Goal: Information Seeking & Learning: Learn about a topic

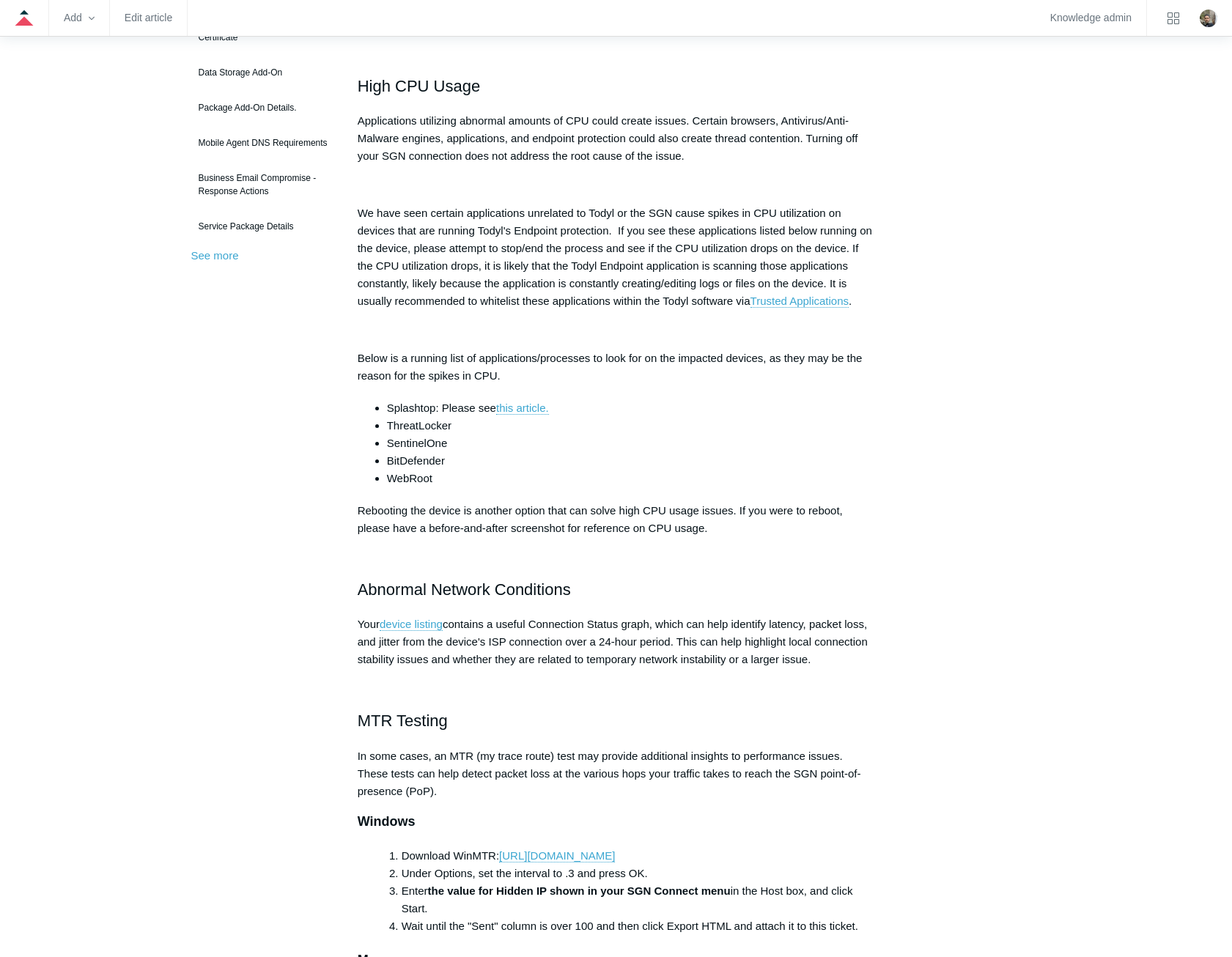
scroll to position [73, 0]
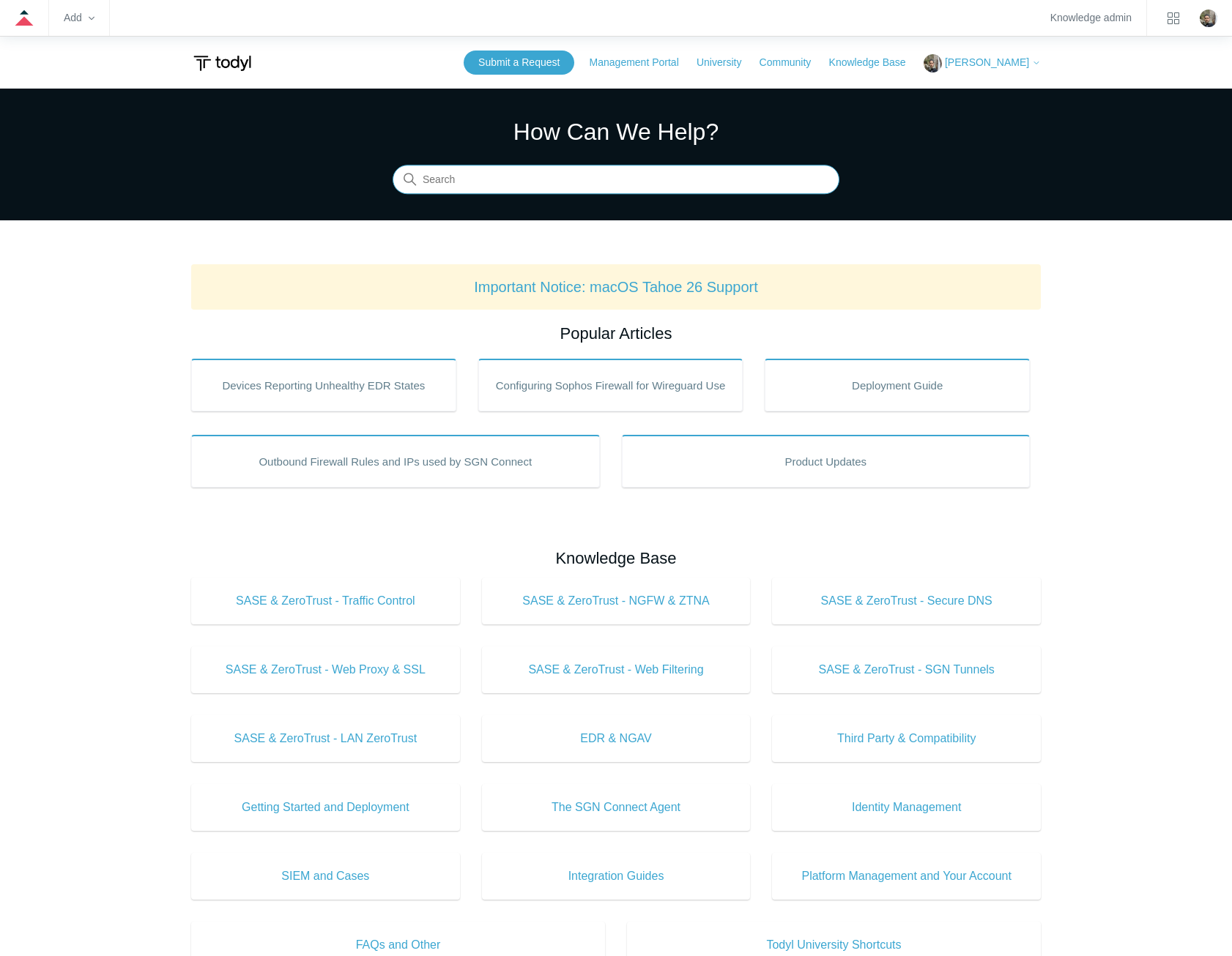
click at [551, 177] on input "Search" at bounding box center [616, 180] width 447 height 30
type input "mfa"
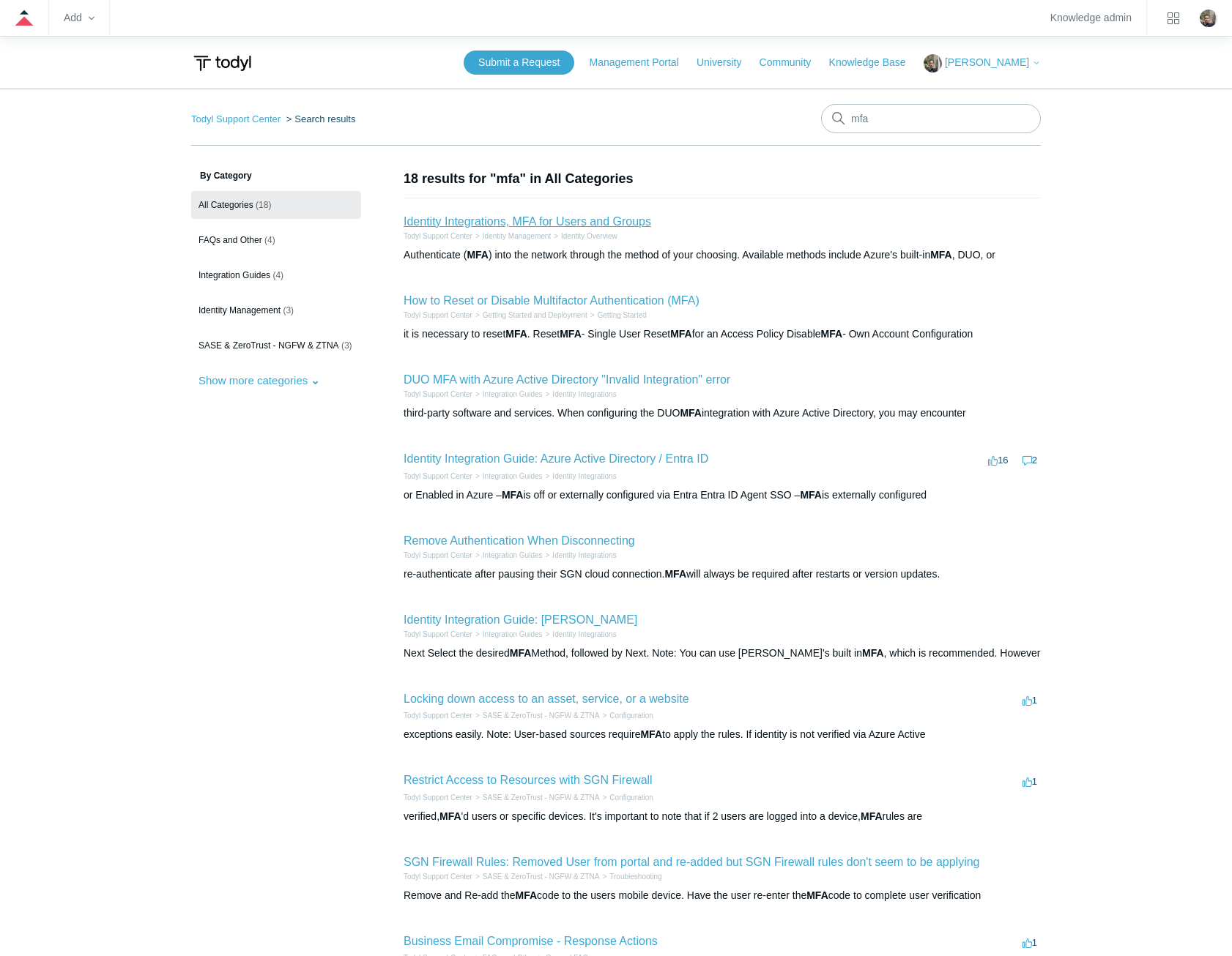
click at [556, 220] on link "Identity Integrations, MFA for Users and Groups" at bounding box center [527, 222] width 248 height 12
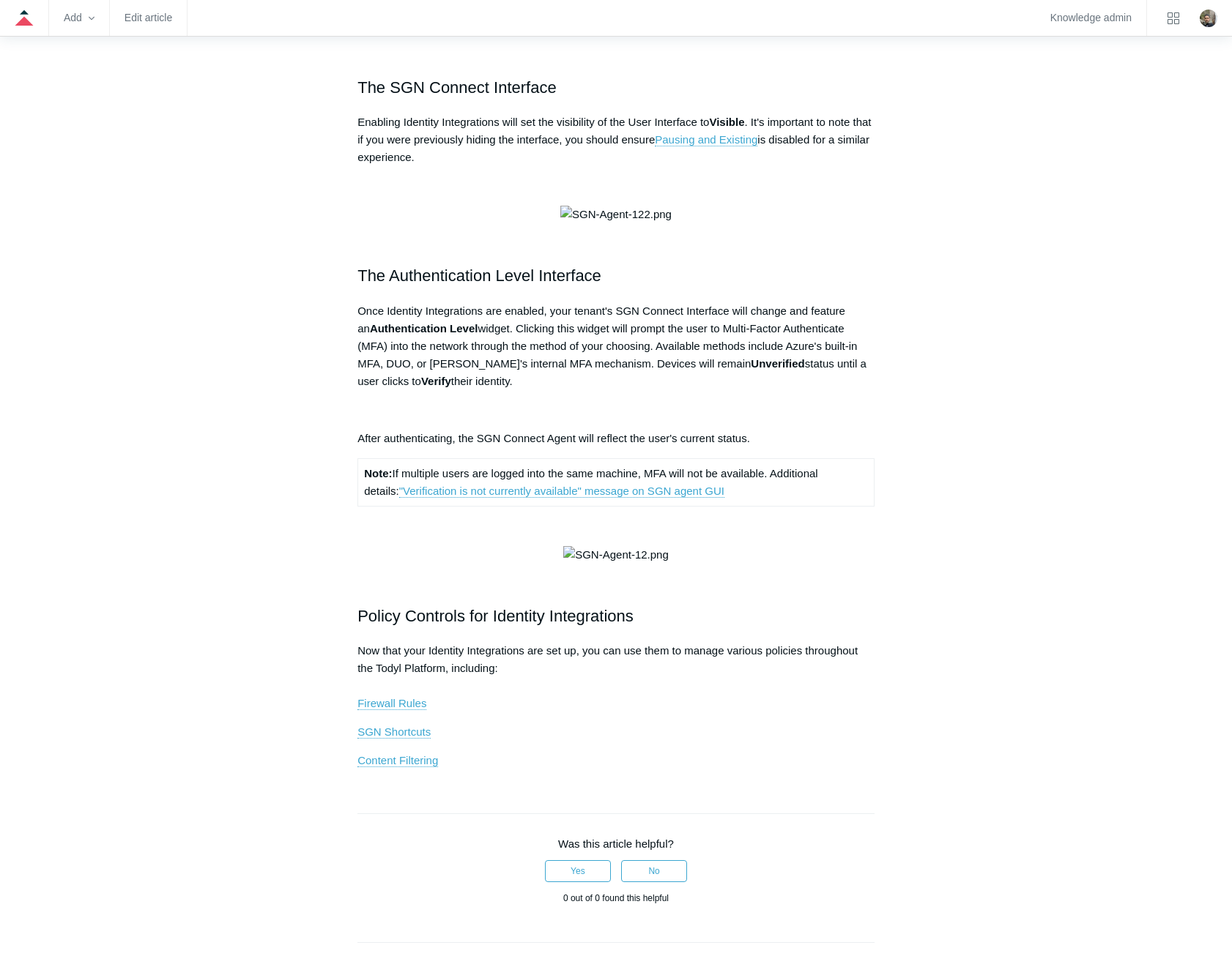
scroll to position [586, 0]
